Goal: Information Seeking & Learning: Compare options

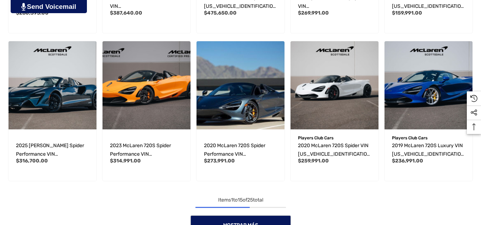
scroll to position [532, 0]
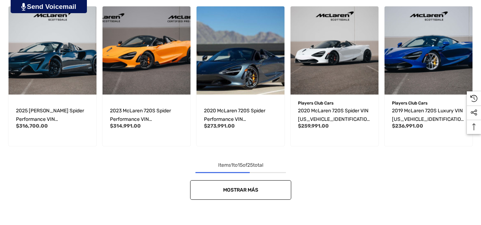
click at [247, 189] on span "Mostrar más" at bounding box center [240, 190] width 35 height 6
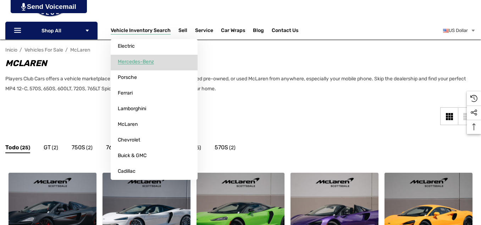
scroll to position [106, 0]
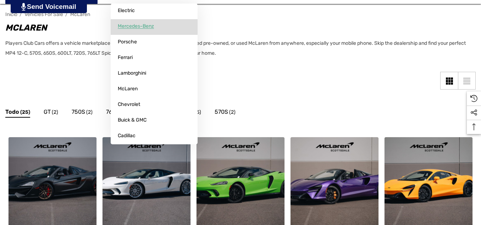
click at [147, 23] on span "Mercedes-Benz" at bounding box center [136, 26] width 36 height 6
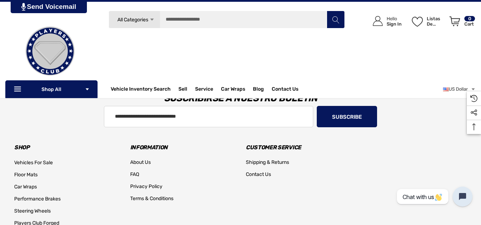
scroll to position [603, 0]
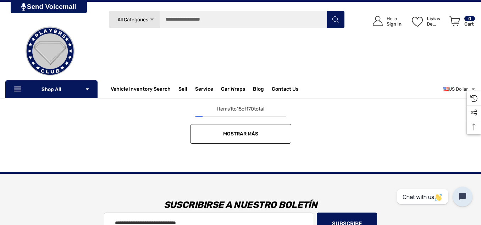
click at [242, 131] on link "Mostrar más" at bounding box center [240, 134] width 101 height 20
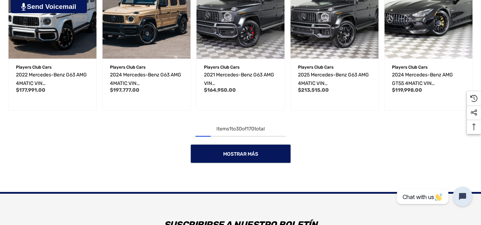
scroll to position [1100, 0]
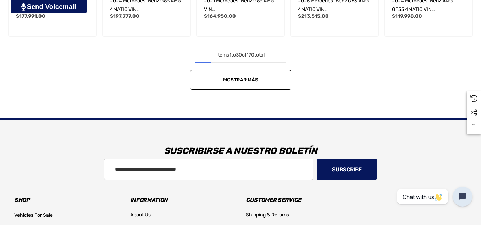
click at [270, 87] on link "Mostrar más" at bounding box center [240, 80] width 101 height 20
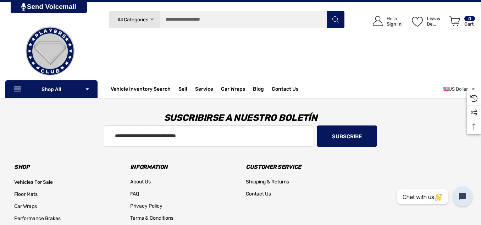
scroll to position [1490, 0]
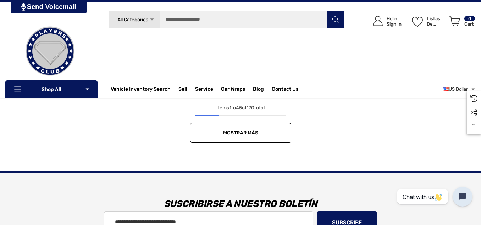
click at [274, 136] on link "Mostrar más" at bounding box center [240, 133] width 101 height 20
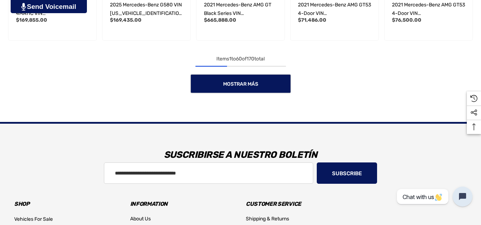
scroll to position [1986, 0]
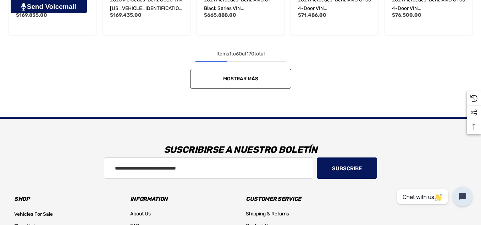
click at [249, 82] on link "Mostrar más" at bounding box center [240, 79] width 101 height 20
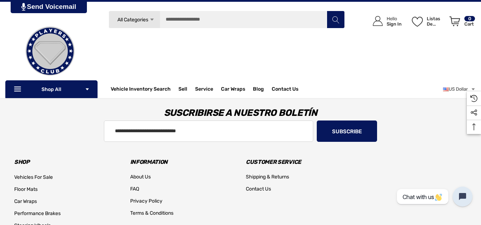
scroll to position [2412, 0]
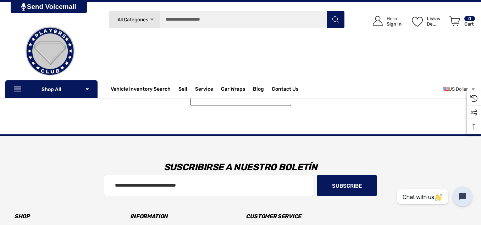
click at [242, 104] on link "Mostrar más" at bounding box center [240, 96] width 101 height 20
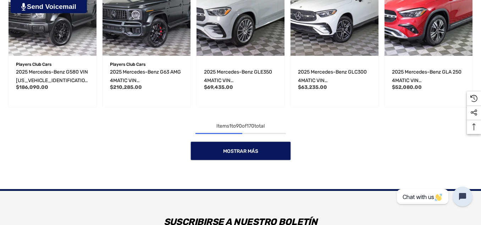
scroll to position [2802, 0]
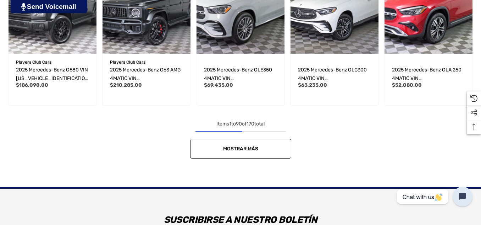
click at [289, 146] on link "Mostrar más" at bounding box center [240, 149] width 101 height 20
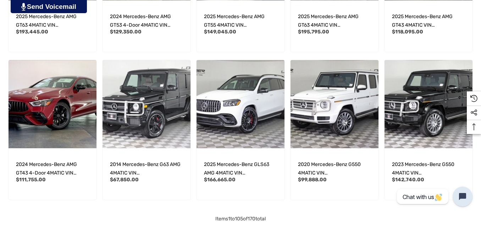
scroll to position [3192, 0]
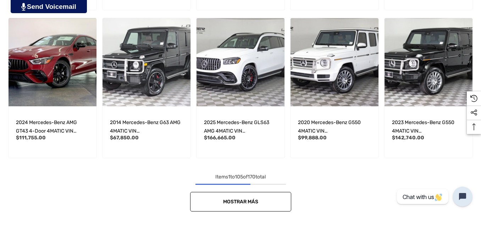
click at [273, 198] on link "Mostrar más" at bounding box center [240, 202] width 101 height 20
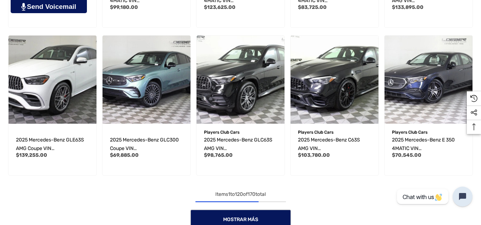
scroll to position [3760, 0]
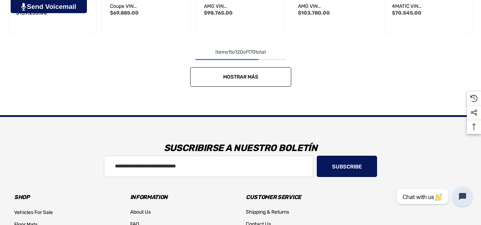
click at [287, 76] on link "Mostrar más" at bounding box center [240, 77] width 101 height 20
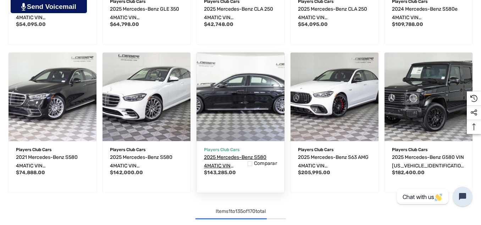
scroll to position [4079, 0]
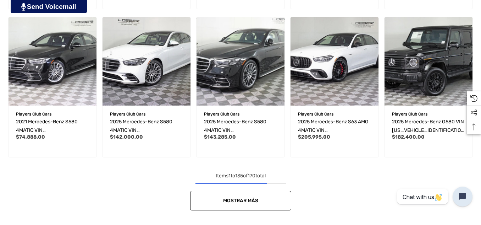
click at [262, 198] on link "Mostrar más" at bounding box center [240, 200] width 101 height 20
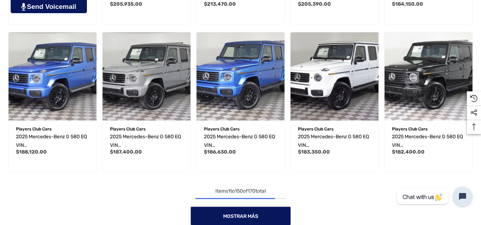
scroll to position [4540, 0]
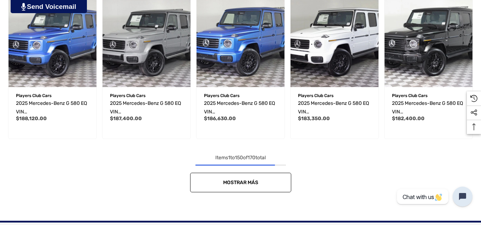
click at [268, 188] on link "Mostrar más" at bounding box center [240, 182] width 101 height 20
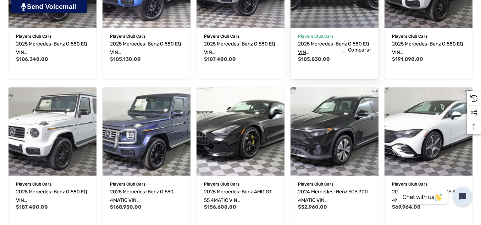
scroll to position [5001, 0]
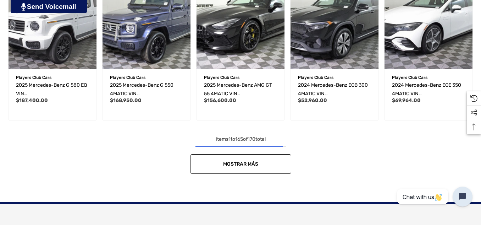
click at [281, 165] on link "Mostrar más" at bounding box center [240, 164] width 101 height 20
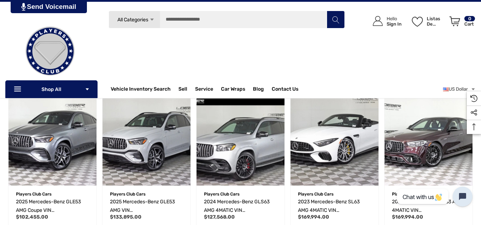
scroll to position [1206, 0]
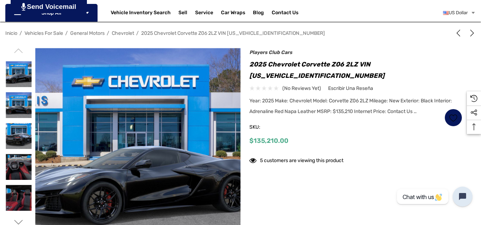
scroll to position [106, 0]
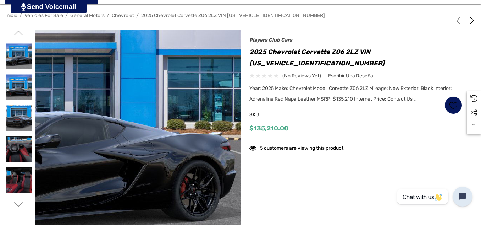
click at [208, 154] on img at bounding box center [38, 120] width 454 height 341
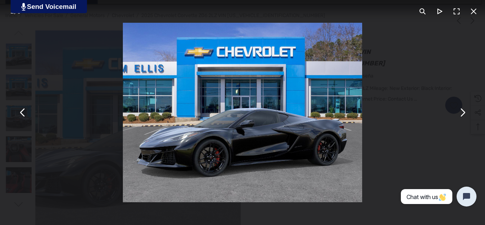
click at [468, 118] on button "You can close this modal content with the ESC key" at bounding box center [461, 112] width 17 height 17
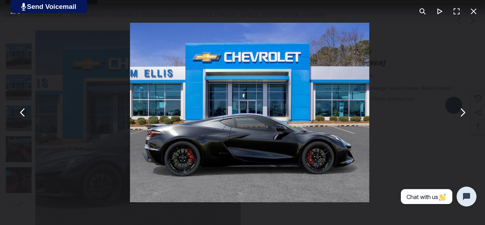
click at [466, 115] on button "You can close this modal content with the ESC key" at bounding box center [461, 112] width 17 height 17
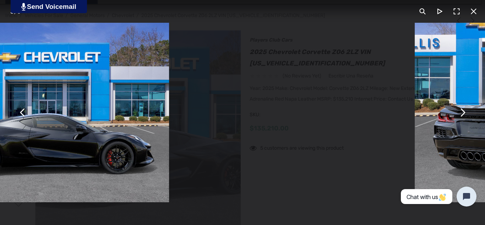
click at [466, 115] on button "You can close this modal content with the ESC key" at bounding box center [461, 112] width 17 height 17
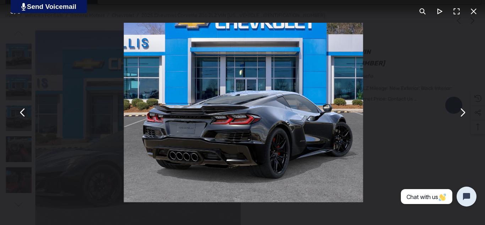
click at [466, 115] on button "You can close this modal content with the ESC key" at bounding box center [461, 112] width 17 height 17
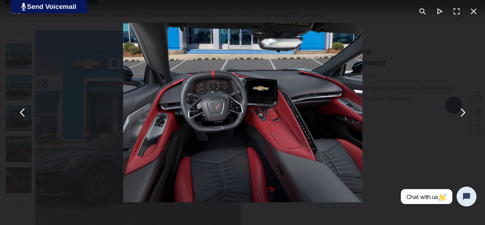
click at [466, 115] on button "You can close this modal content with the ESC key" at bounding box center [461, 112] width 17 height 17
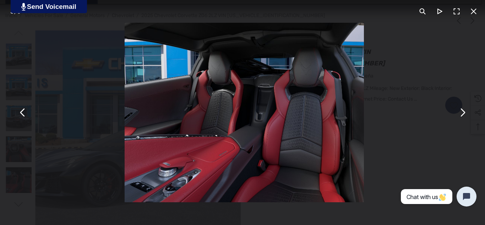
click at [467, 105] on button "You can close this modal content with the ESC key" at bounding box center [461, 112] width 17 height 17
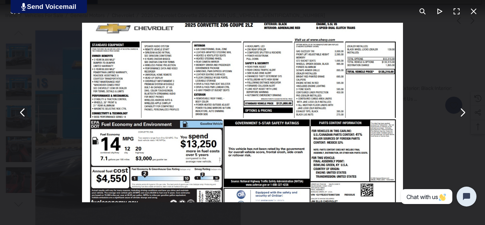
click at [469, 17] on button "You can close this modal content with the ESC key" at bounding box center [473, 11] width 17 height 17
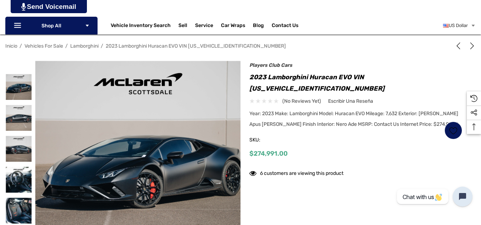
scroll to position [106, 0]
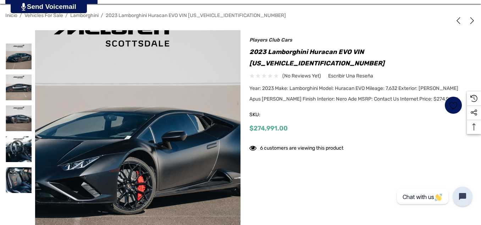
click at [153, 99] on img at bounding box center [119, 149] width 454 height 303
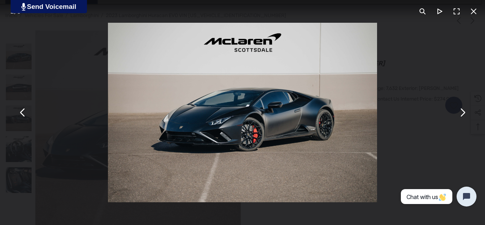
click at [199, 131] on img "You can close this modal content with the ESC key" at bounding box center [242, 112] width 269 height 179
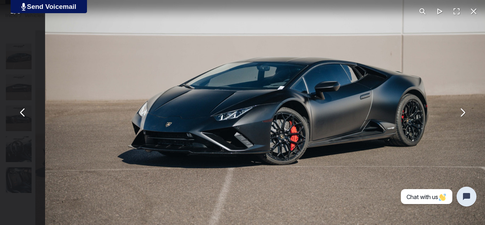
click at [459, 114] on button "You can close this modal content with the ESC key" at bounding box center [461, 112] width 17 height 17
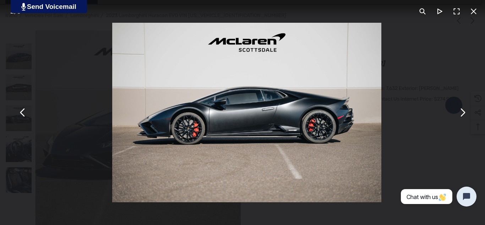
click at [459, 114] on button "You can close this modal content with the ESC key" at bounding box center [461, 112] width 17 height 17
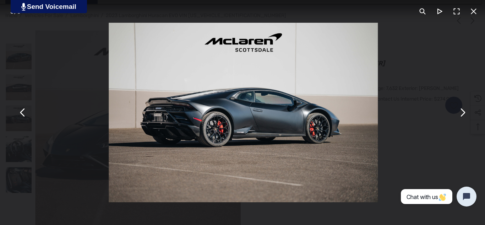
click at [459, 114] on button "You can close this modal content with the ESC key" at bounding box center [461, 112] width 17 height 17
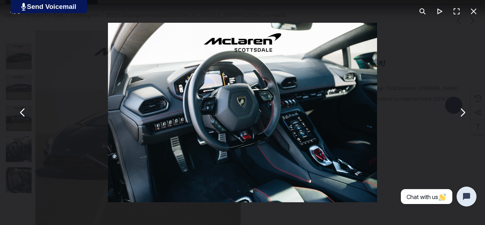
click at [459, 114] on button "You can close this modal content with the ESC key" at bounding box center [461, 112] width 17 height 17
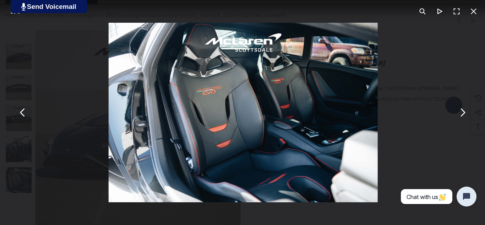
click at [459, 114] on button "You can close this modal content with the ESC key" at bounding box center [461, 112] width 17 height 17
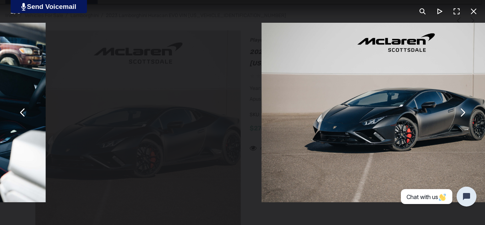
click at [459, 114] on button "You can close this modal content with the ESC key" at bounding box center [461, 112] width 17 height 17
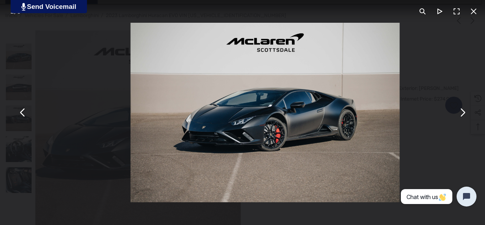
click at [459, 114] on button "You can close this modal content with the ESC key" at bounding box center [461, 112] width 17 height 17
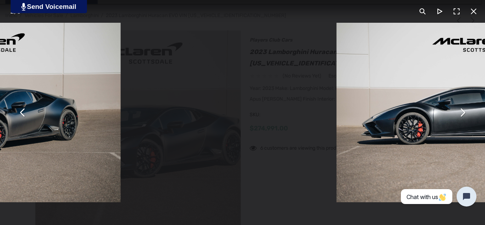
click at [459, 114] on button "You can close this modal content with the ESC key" at bounding box center [461, 112] width 17 height 17
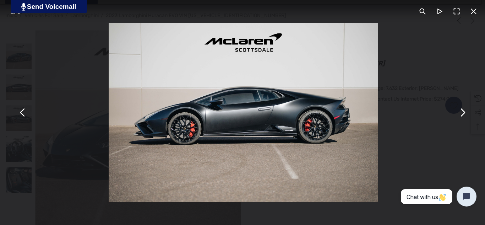
click at [470, 18] on button "You can close this modal content with the ESC key" at bounding box center [473, 11] width 17 height 17
